Goal: Transaction & Acquisition: Book appointment/travel/reservation

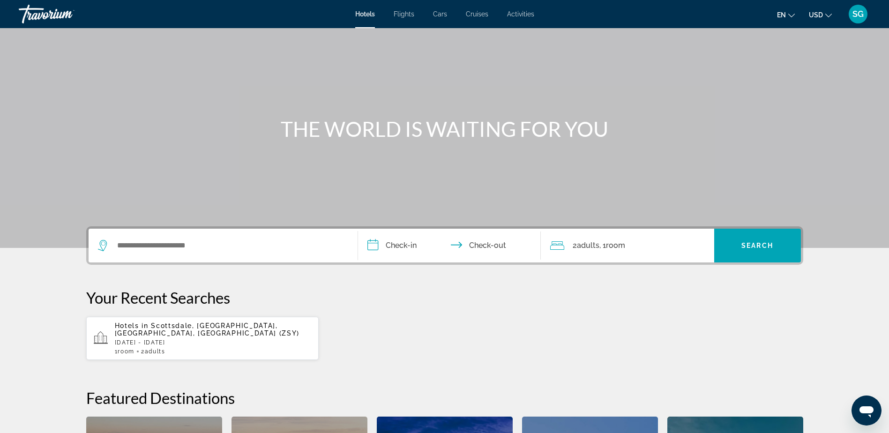
scroll to position [94, 0]
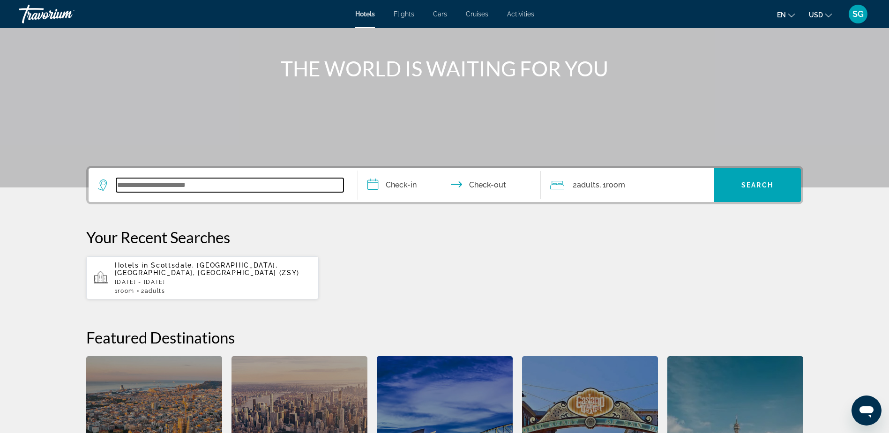
click at [152, 188] on input "Search widget" at bounding box center [229, 185] width 227 height 14
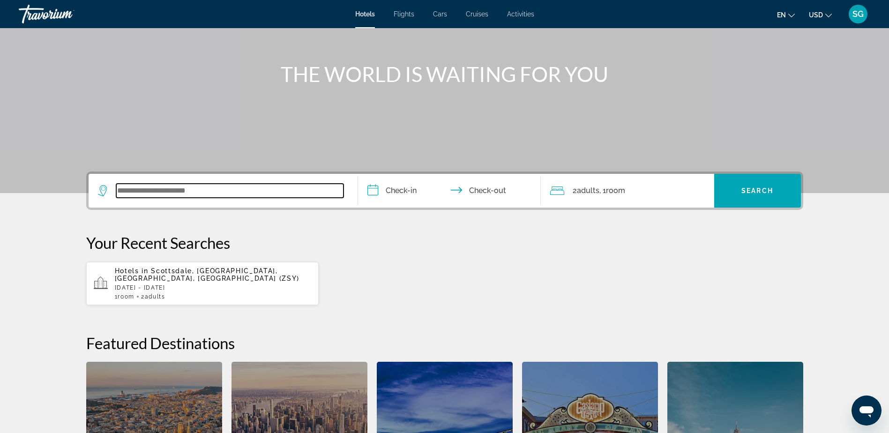
scroll to position [0, 0]
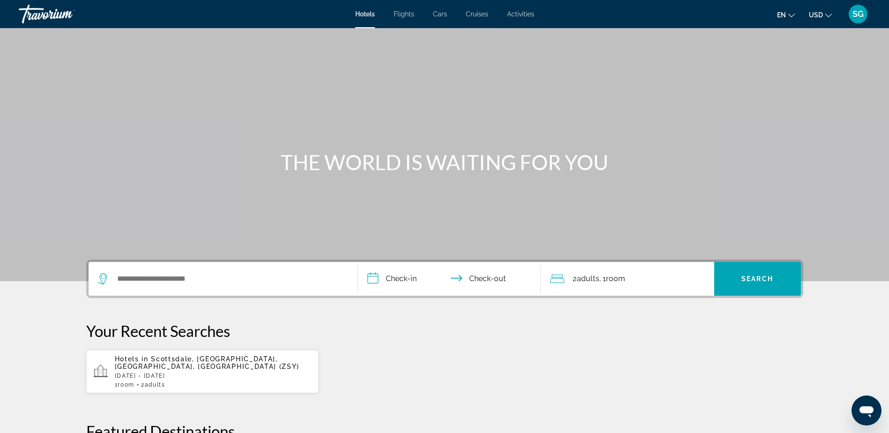
click at [403, 15] on span "Flights" at bounding box center [404, 13] width 21 height 7
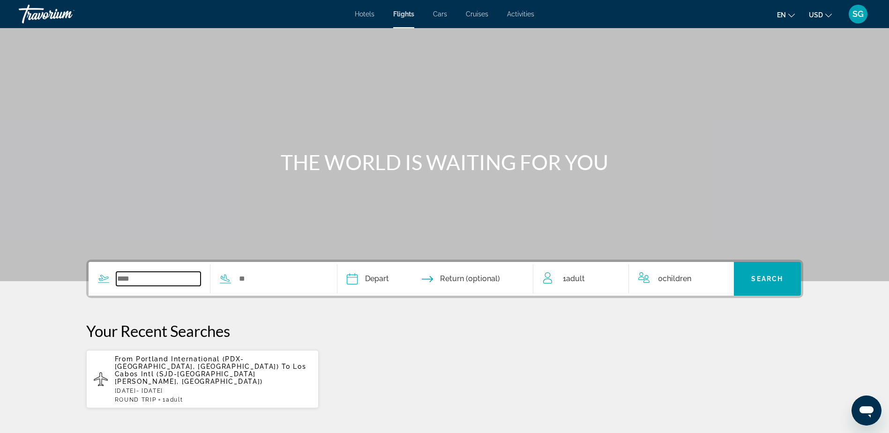
click at [132, 277] on input "Search widget" at bounding box center [158, 279] width 85 height 14
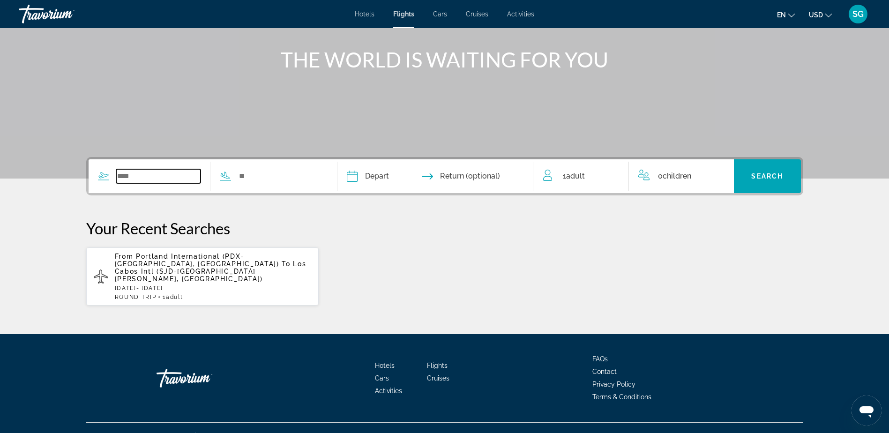
scroll to position [104, 0]
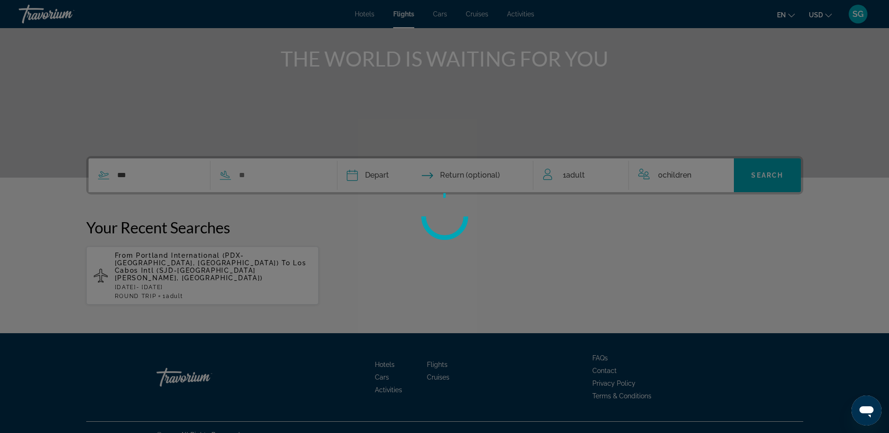
drag, startPoint x: 245, startPoint y: 178, endPoint x: 250, endPoint y: 181, distance: 6.1
click at [246, 178] on div at bounding box center [444, 216] width 889 height 433
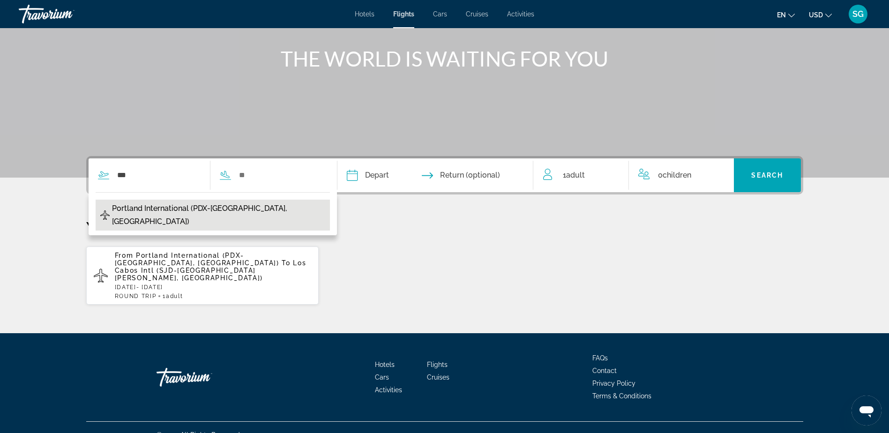
click at [133, 206] on span "Portland International (PDX-[GEOGRAPHIC_DATA], [GEOGRAPHIC_DATA])" at bounding box center [218, 215] width 213 height 26
type input "**********"
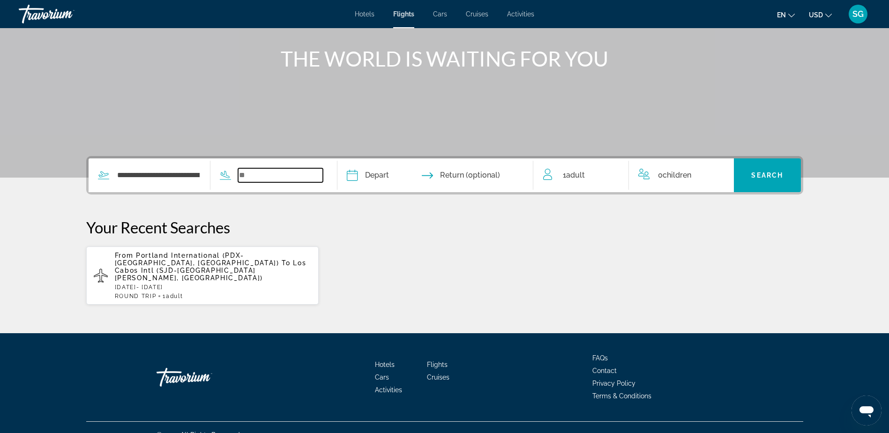
click at [256, 177] on input "Search widget" at bounding box center [280, 175] width 85 height 14
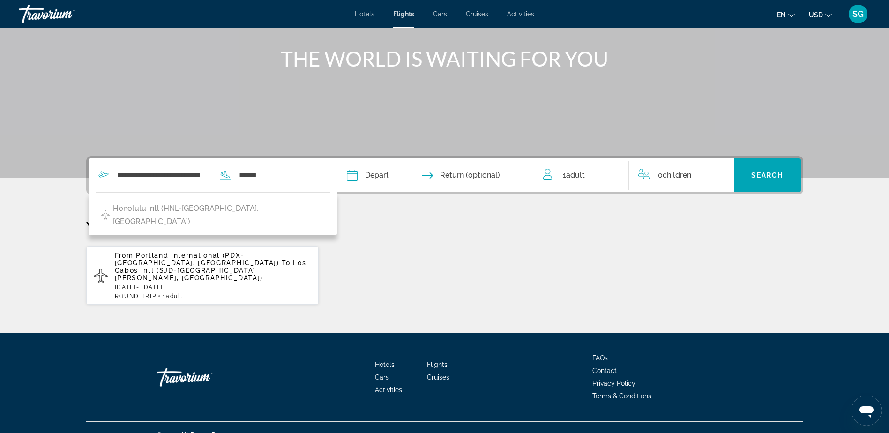
click at [215, 208] on span "Honolulu Intl (HNL-[GEOGRAPHIC_DATA], [GEOGRAPHIC_DATA])" at bounding box center [219, 215] width 212 height 26
type input "**********"
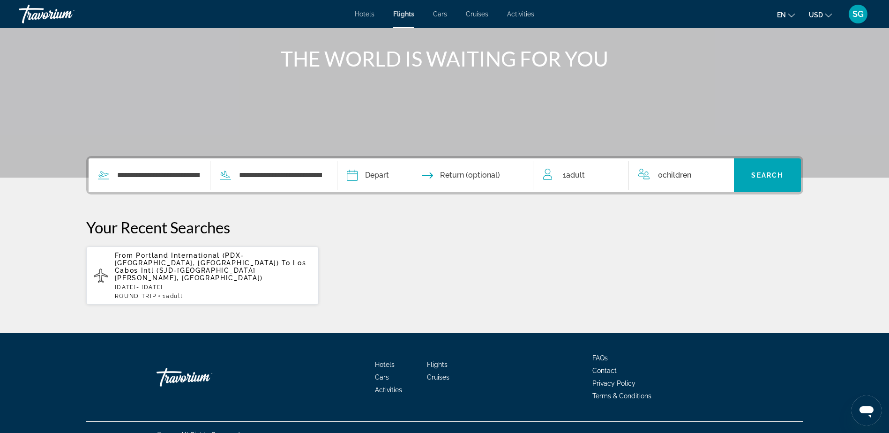
click at [376, 178] on input "Depart date" at bounding box center [392, 176] width 97 height 37
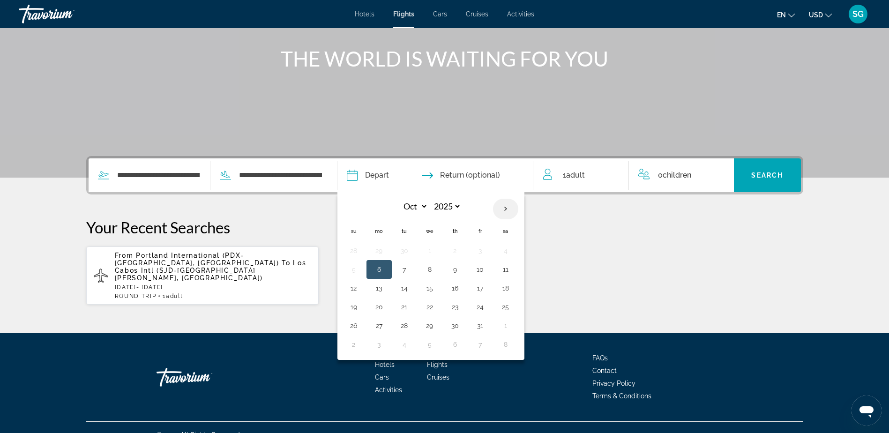
click at [512, 208] on th "Next month" at bounding box center [505, 209] width 25 height 21
click at [511, 208] on th "Next month" at bounding box center [505, 209] width 25 height 21
select select "*"
select select "****"
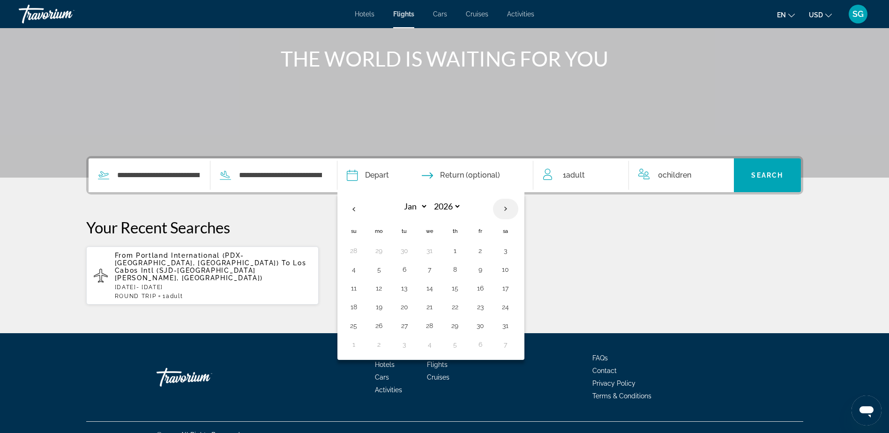
click at [509, 208] on th "Next month" at bounding box center [505, 209] width 25 height 21
click at [508, 208] on th "Next month" at bounding box center [505, 209] width 25 height 21
select select "*"
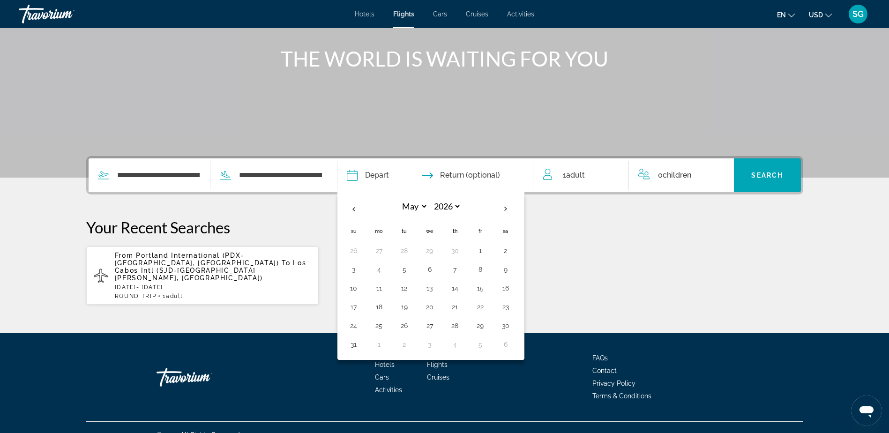
click at [352, 309] on button "17" at bounding box center [353, 306] width 15 height 13
type input "**********"
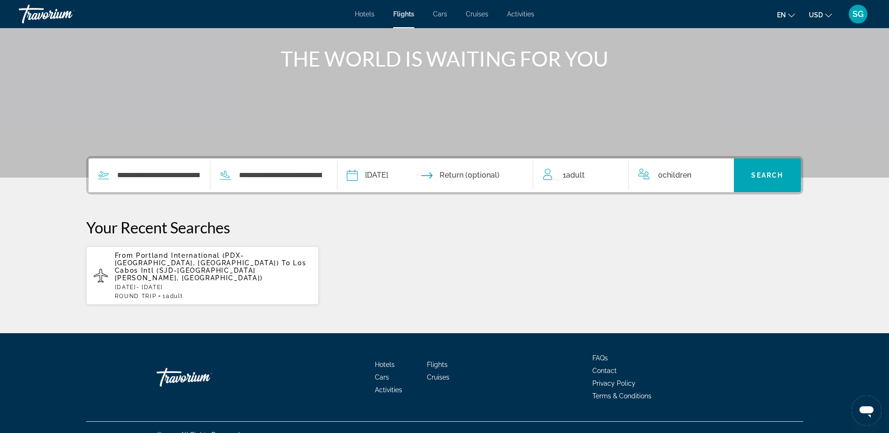
click at [483, 171] on input "Return date" at bounding box center [488, 176] width 97 height 37
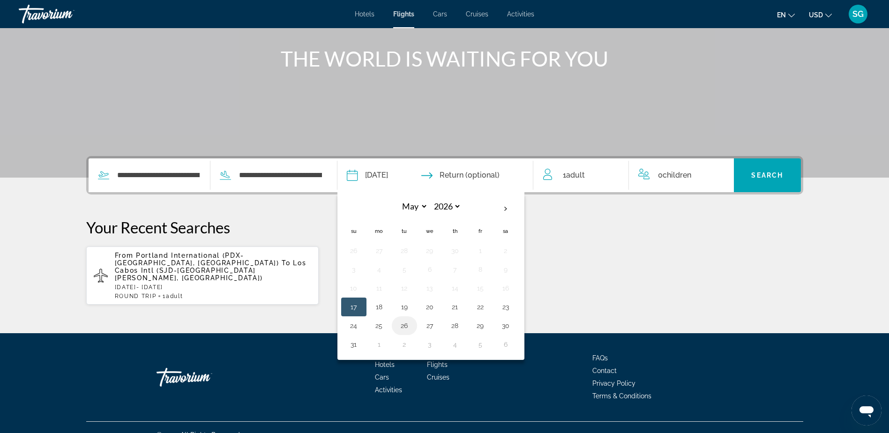
click at [407, 325] on button "26" at bounding box center [404, 325] width 15 height 13
type input "**********"
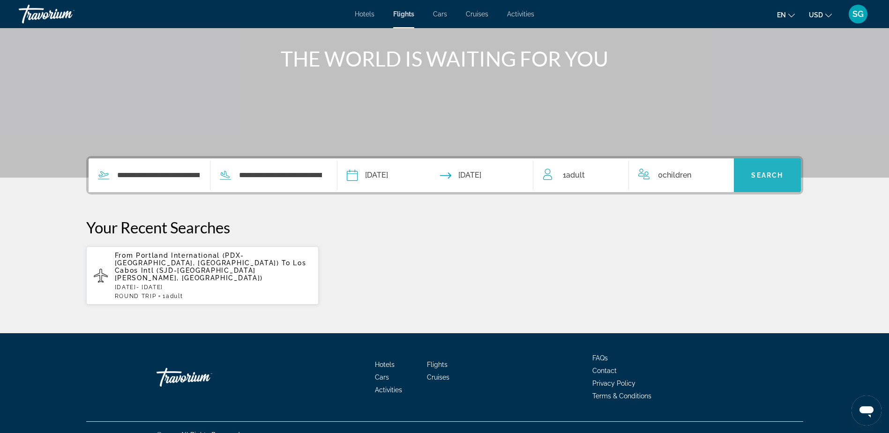
click at [766, 169] on span "Search widget" at bounding box center [767, 175] width 67 height 22
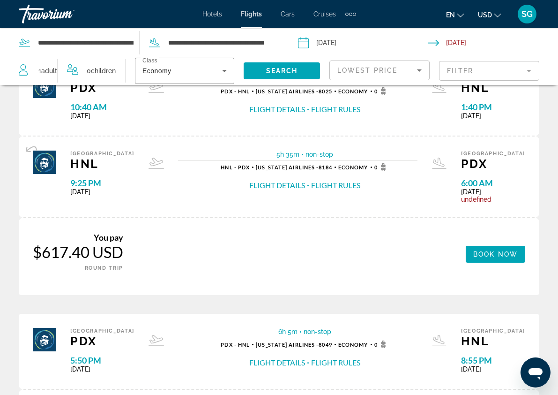
scroll to position [47, 0]
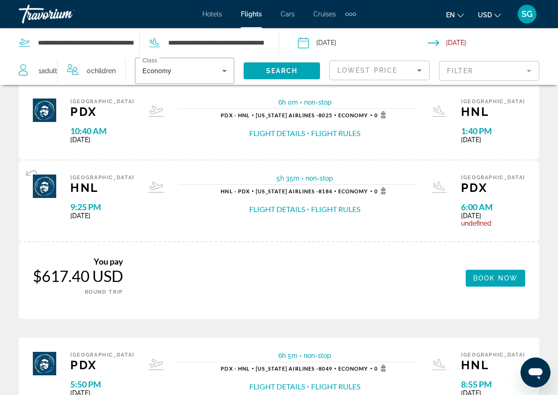
click at [418, 46] on input "Depart date: May 17, 2026" at bounding box center [363, 44] width 134 height 31
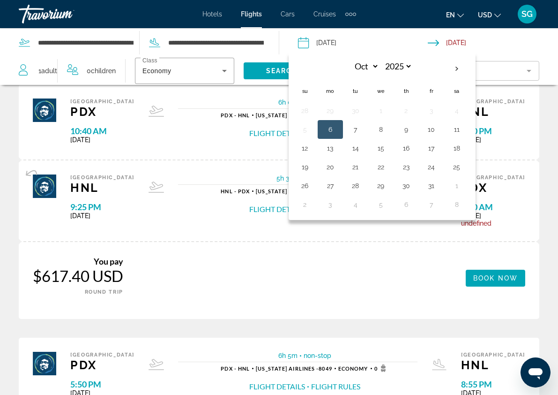
click at [479, 41] on input "Return date: May 26, 2026" at bounding box center [495, 44] width 134 height 31
click at [183, 139] on div "Portland PDX 10:40 AM [DATE] 6h 0m non-stop non-stop PDX - HNL [US_STATE] Airli…" at bounding box center [279, 121] width 521 height 75
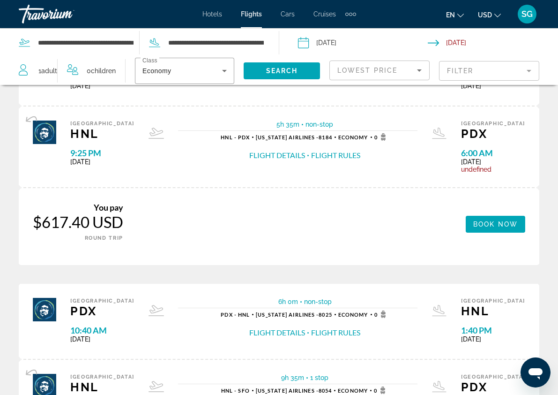
scroll to position [281, 0]
